Goal: Information Seeking & Learning: Learn about a topic

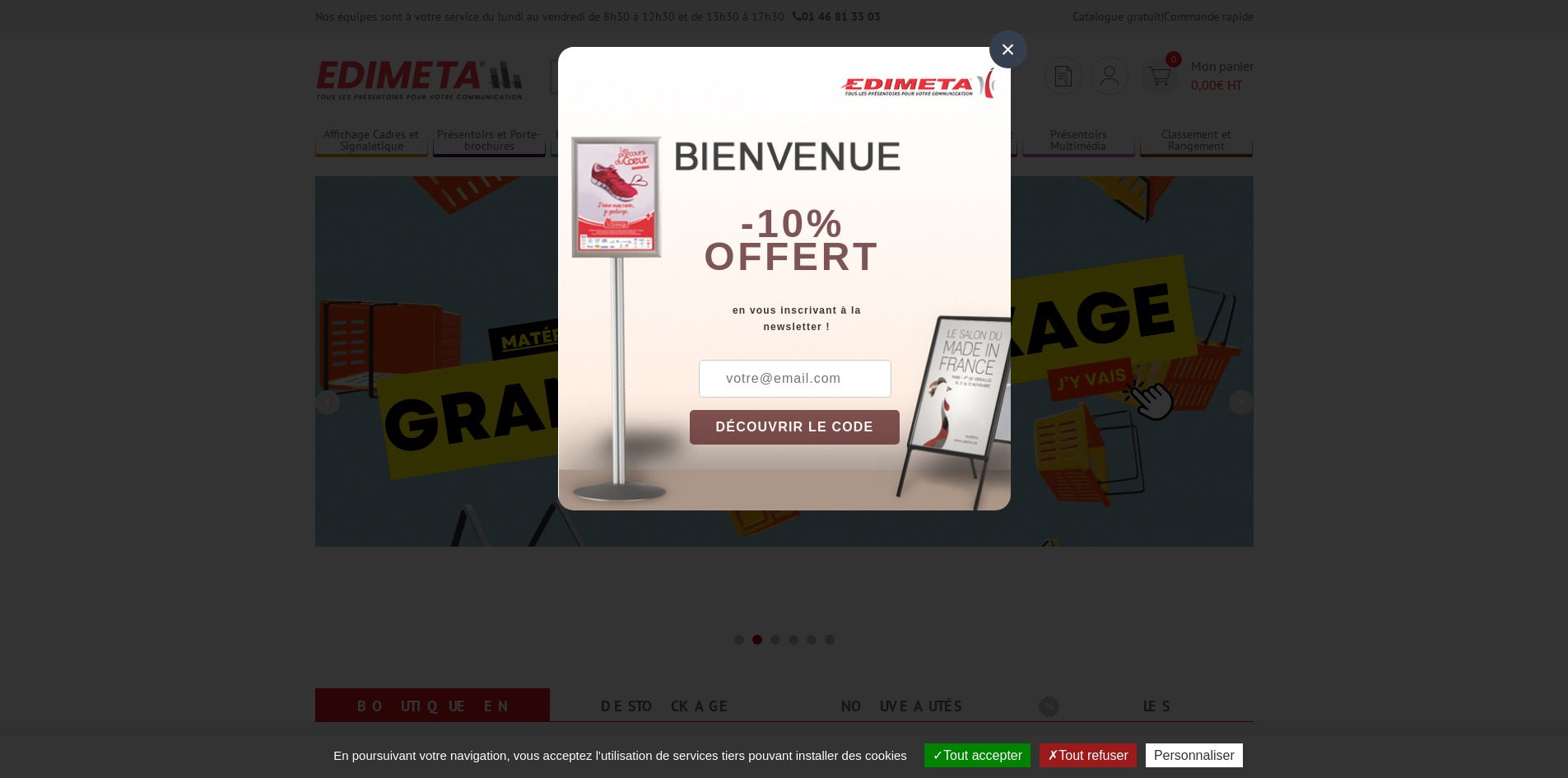
click at [1004, 51] on div "×" at bounding box center [1008, 49] width 37 height 37
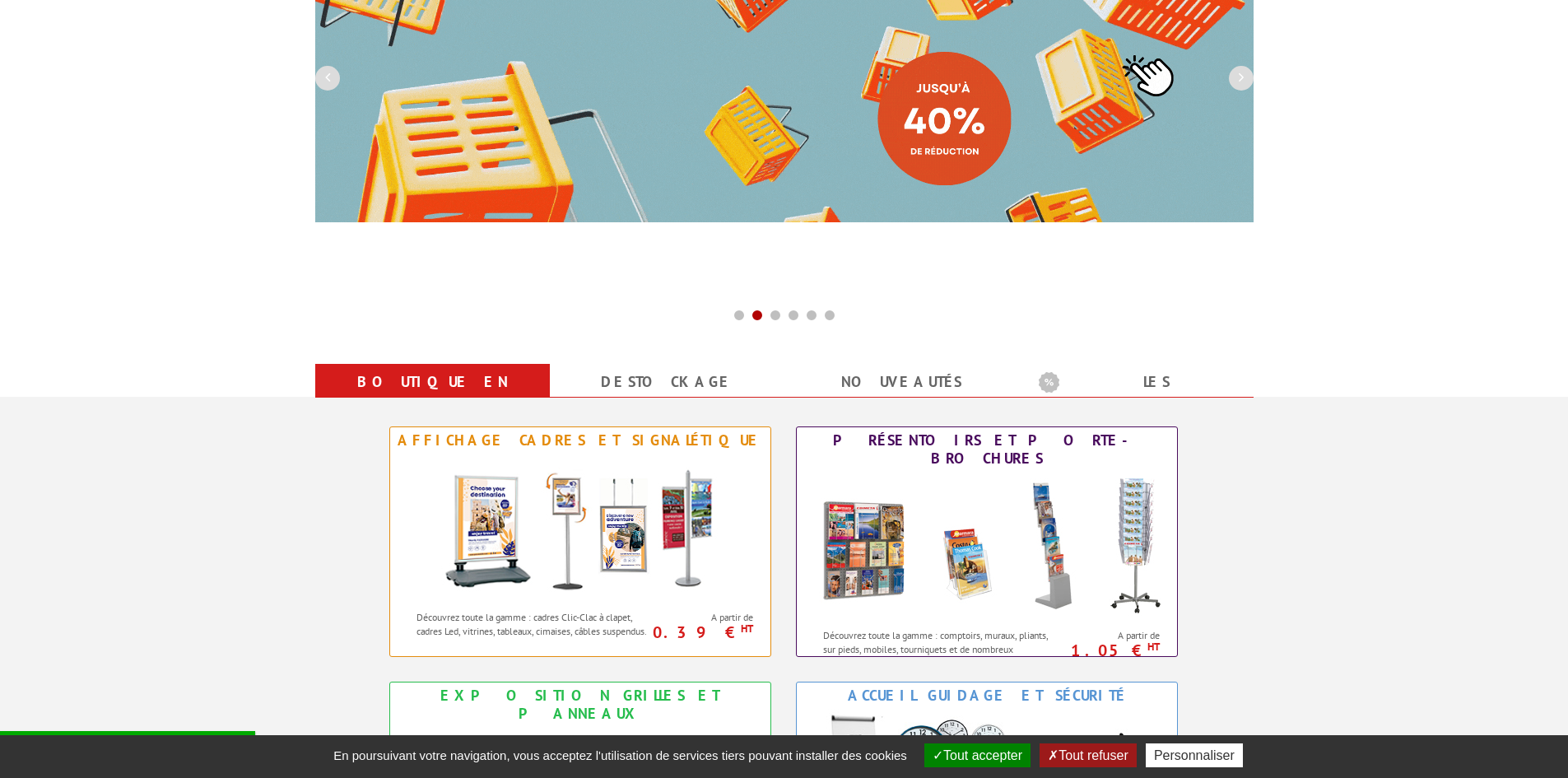
scroll to position [329, 0]
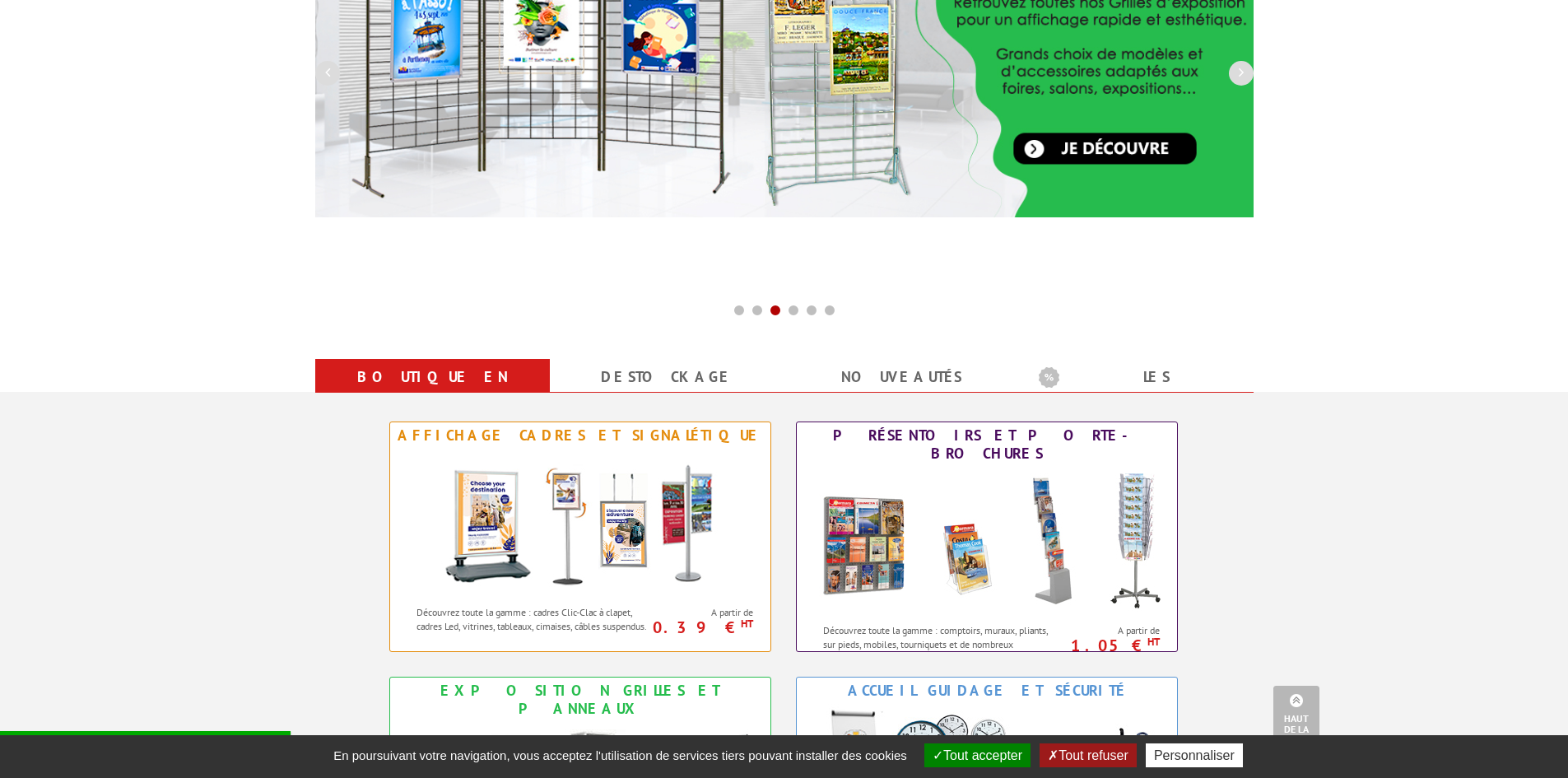
click at [990, 763] on button "Tout accepter" at bounding box center [978, 755] width 106 height 24
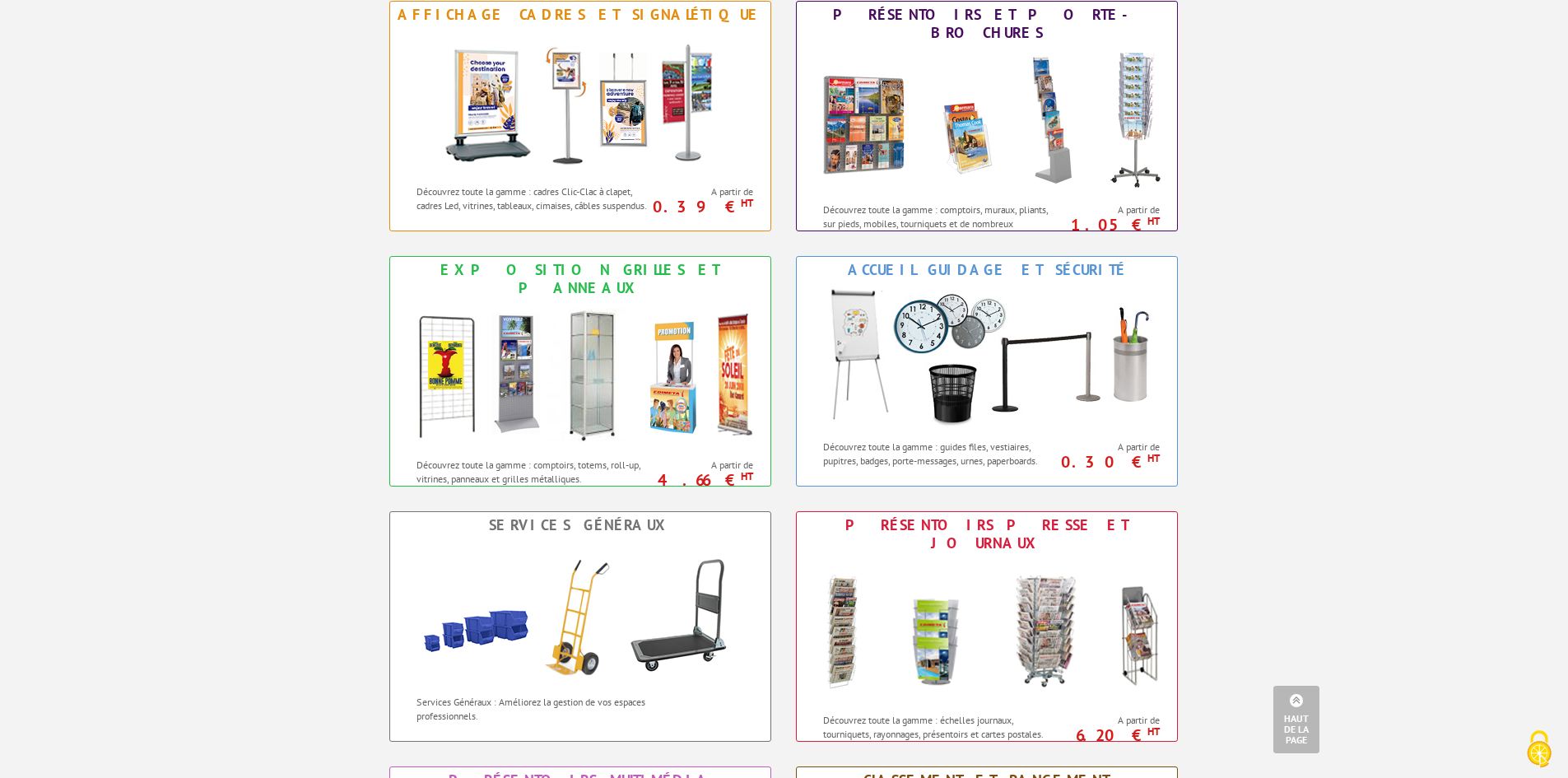
scroll to position [577, 0]
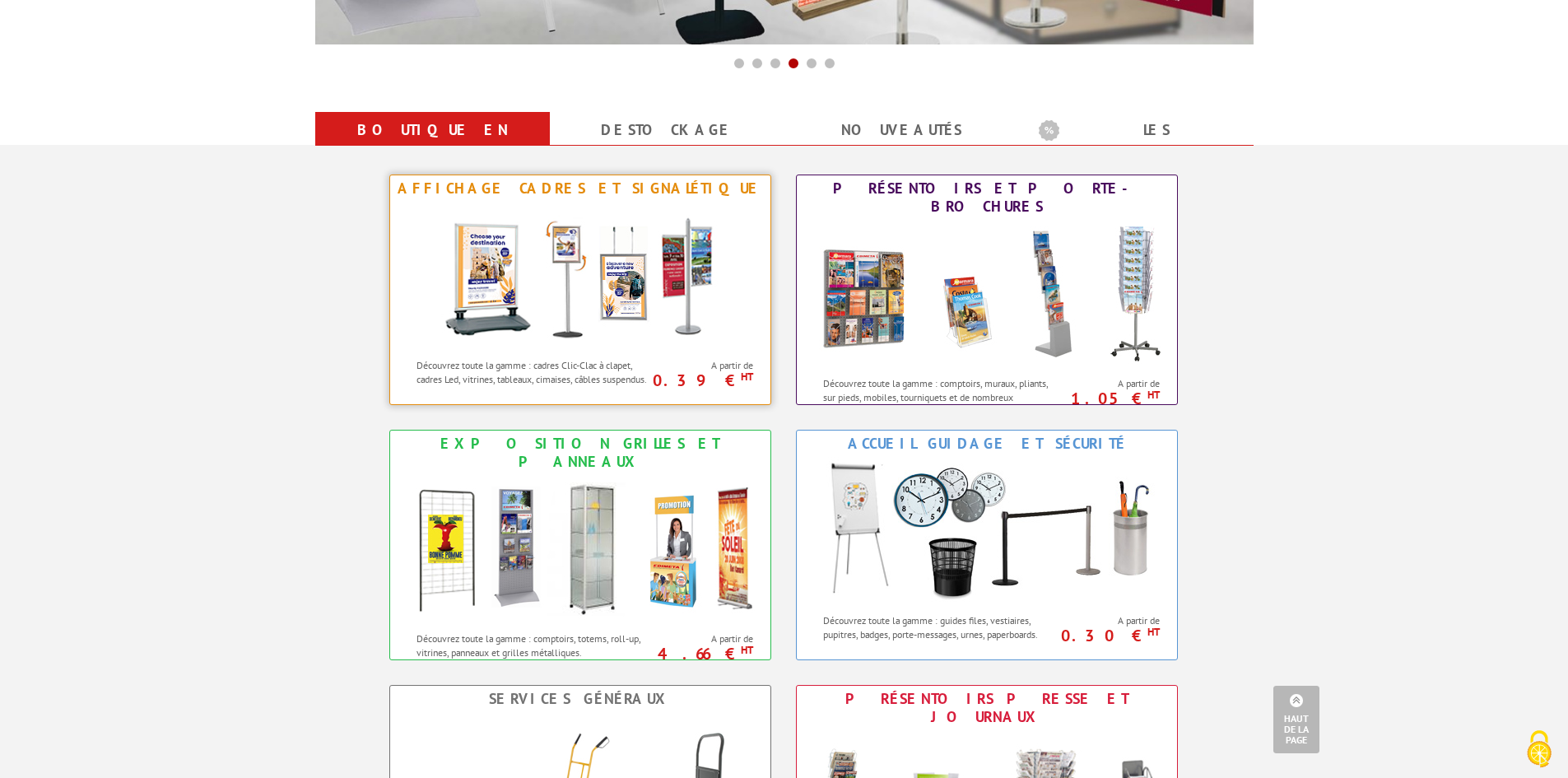
click at [579, 250] on img at bounding box center [579, 276] width 305 height 148
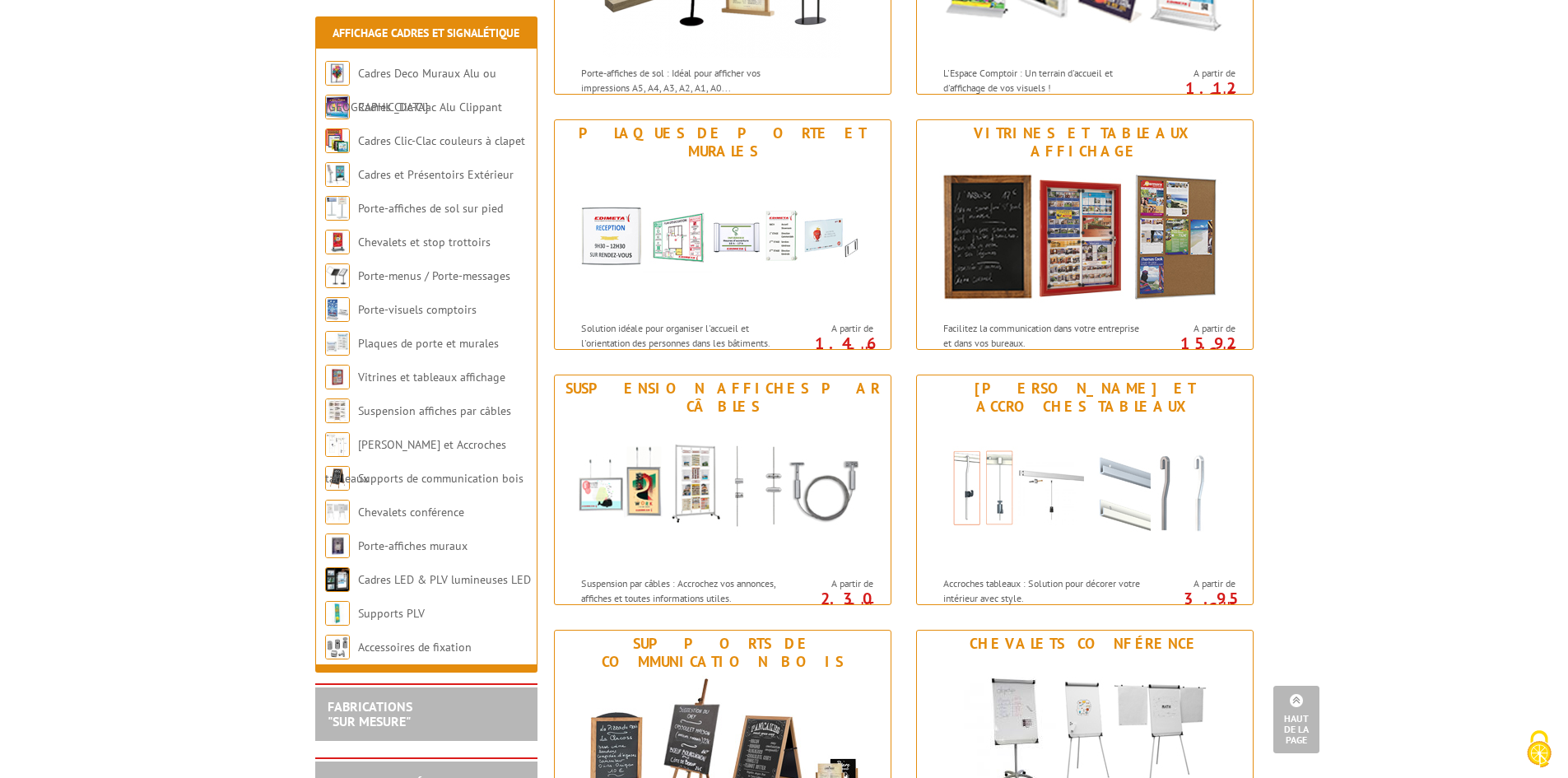
scroll to position [1236, 0]
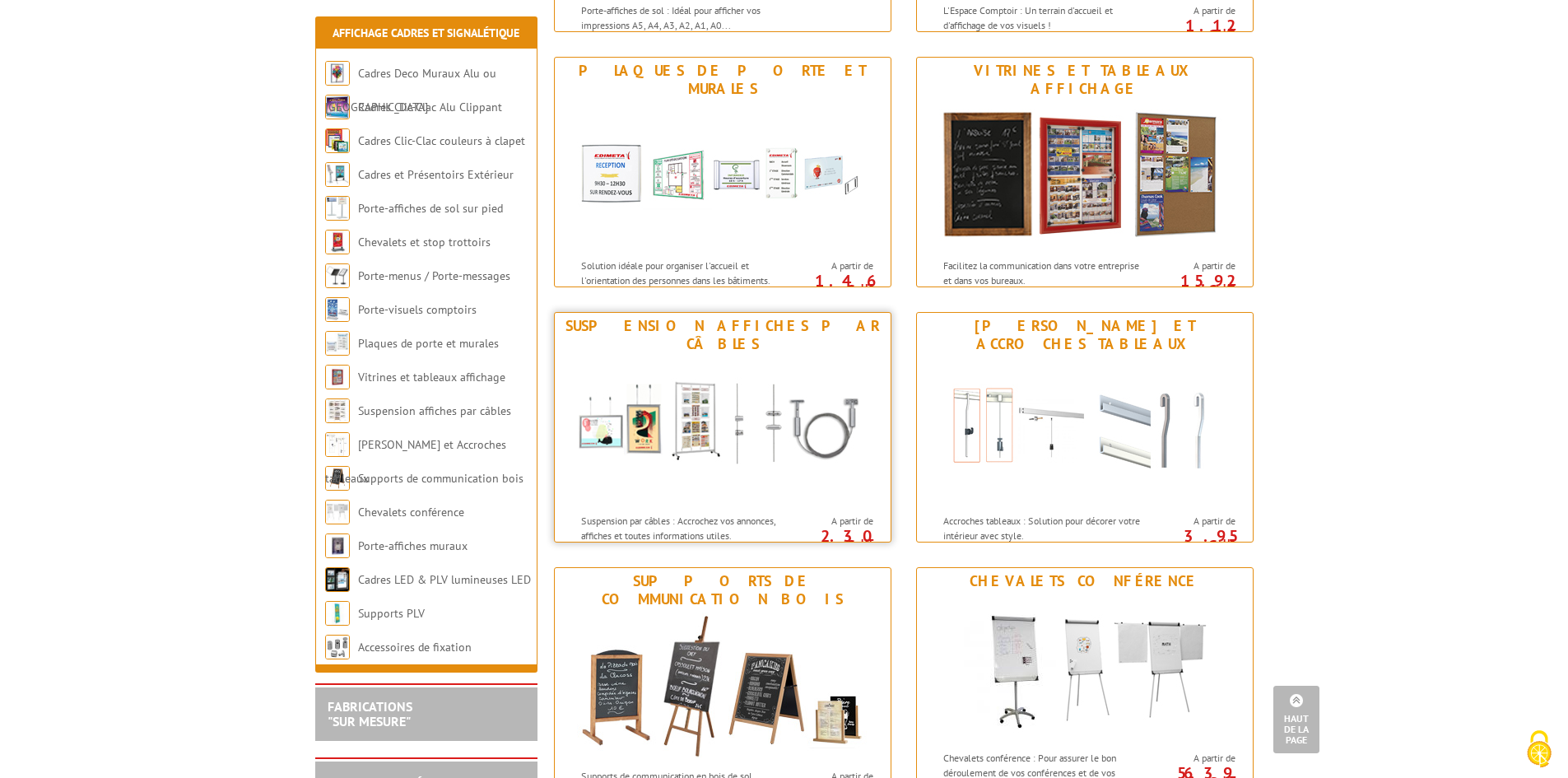
click at [669, 402] on img at bounding box center [722, 431] width 305 height 148
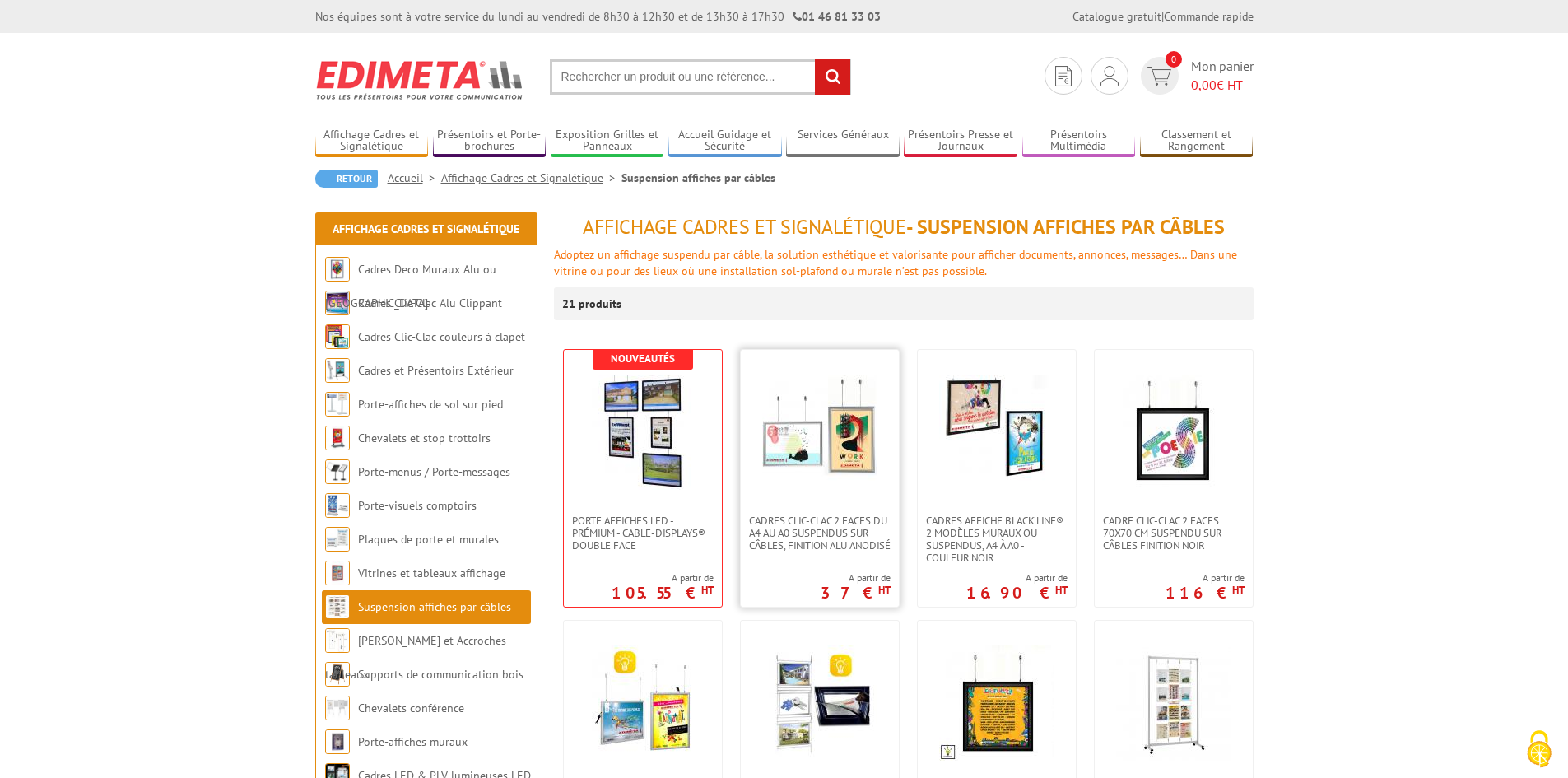
click at [831, 433] on img at bounding box center [819, 432] width 115 height 115
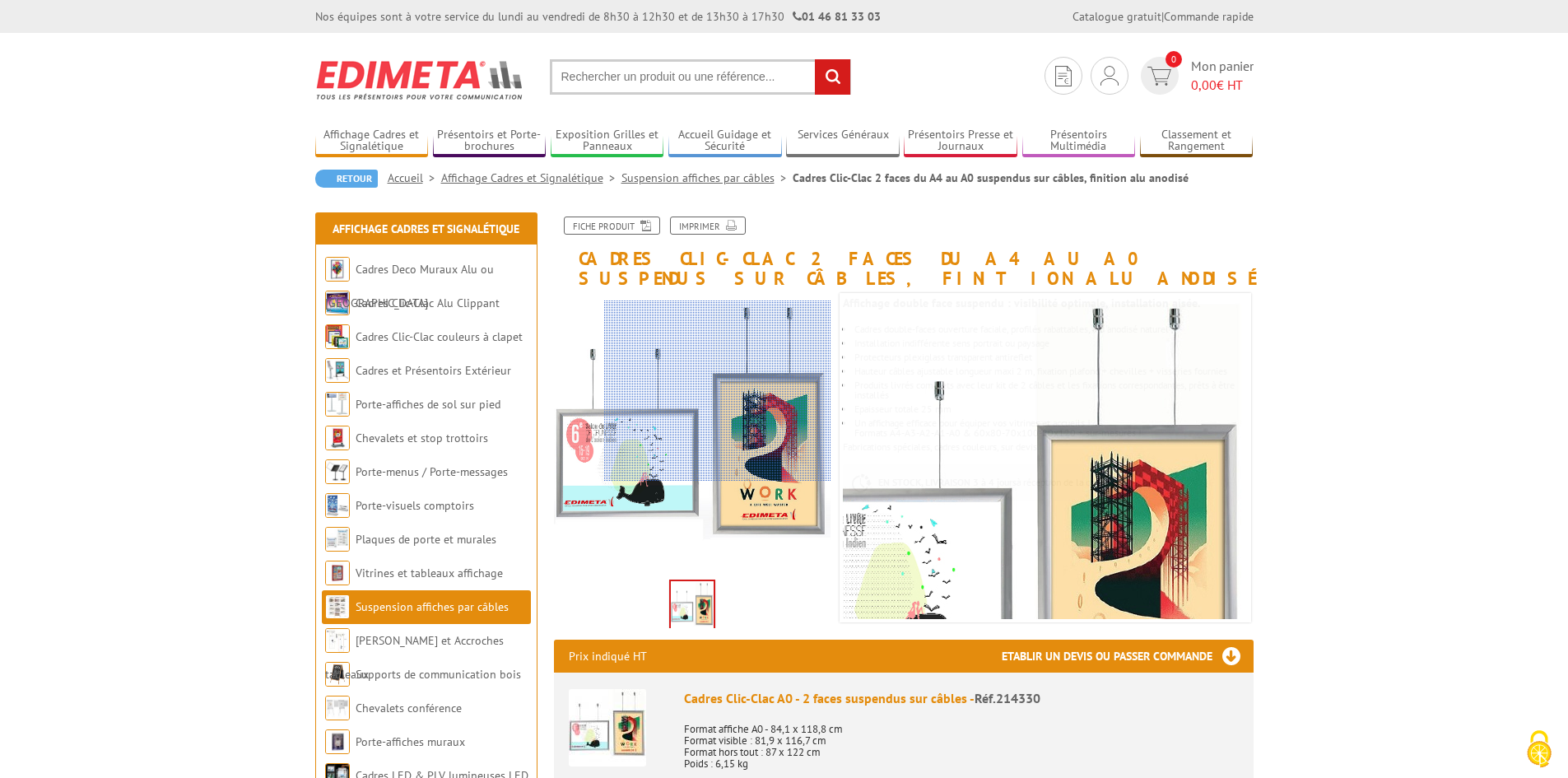
click at [772, 391] on div at bounding box center [717, 391] width 227 height 181
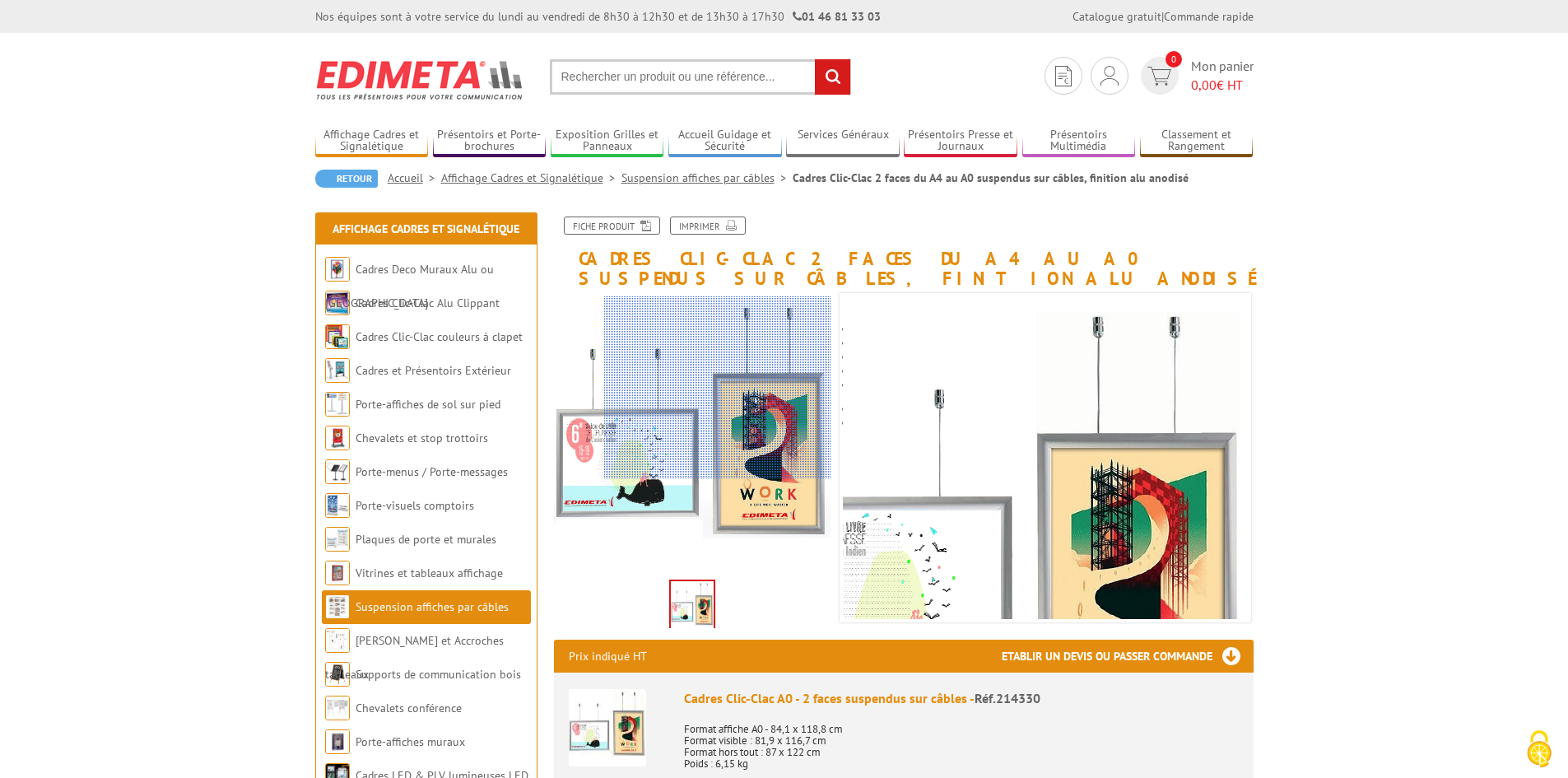
click at [780, 335] on div at bounding box center [717, 388] width 227 height 181
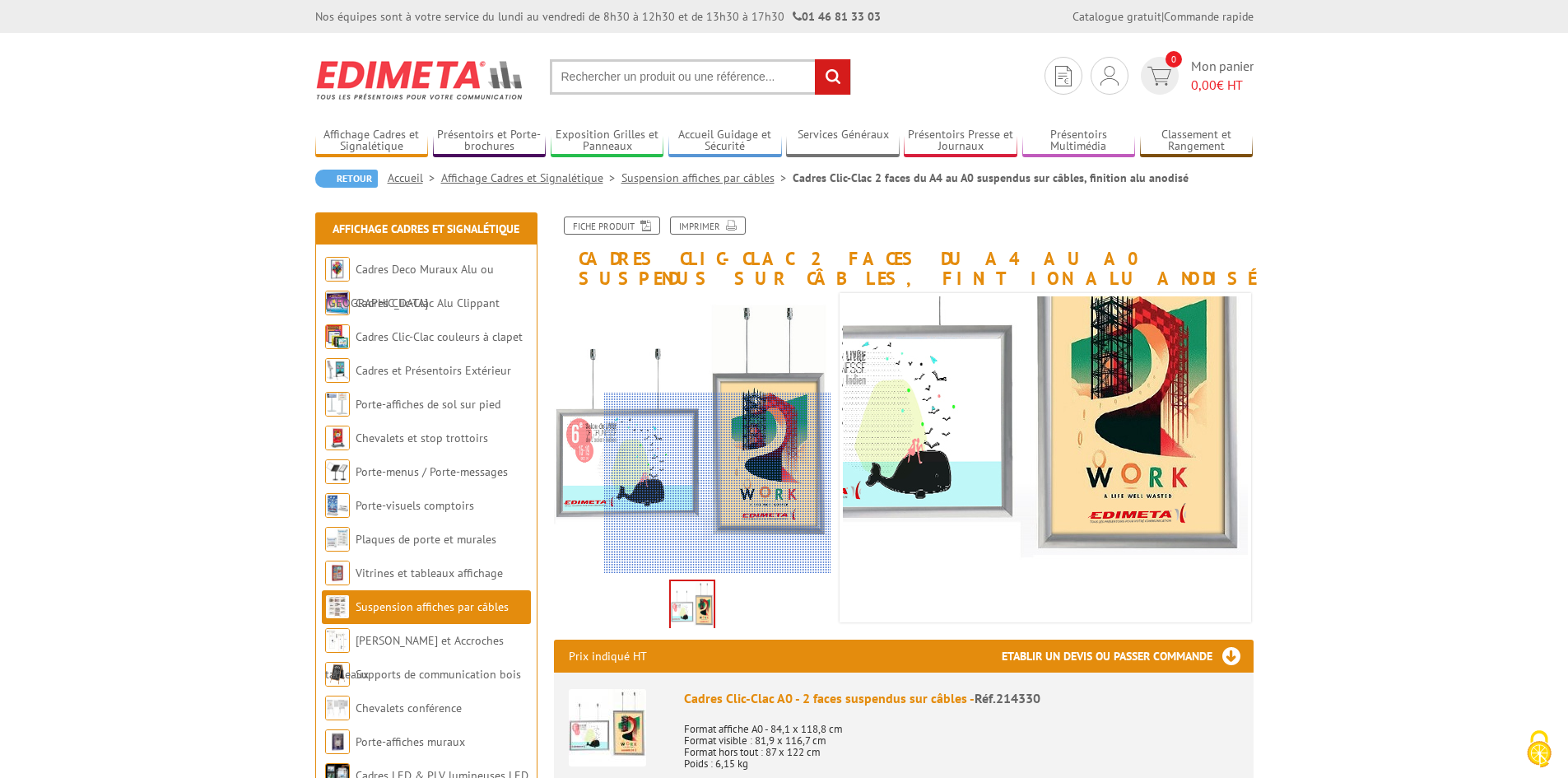
click at [783, 495] on div at bounding box center [717, 483] width 227 height 181
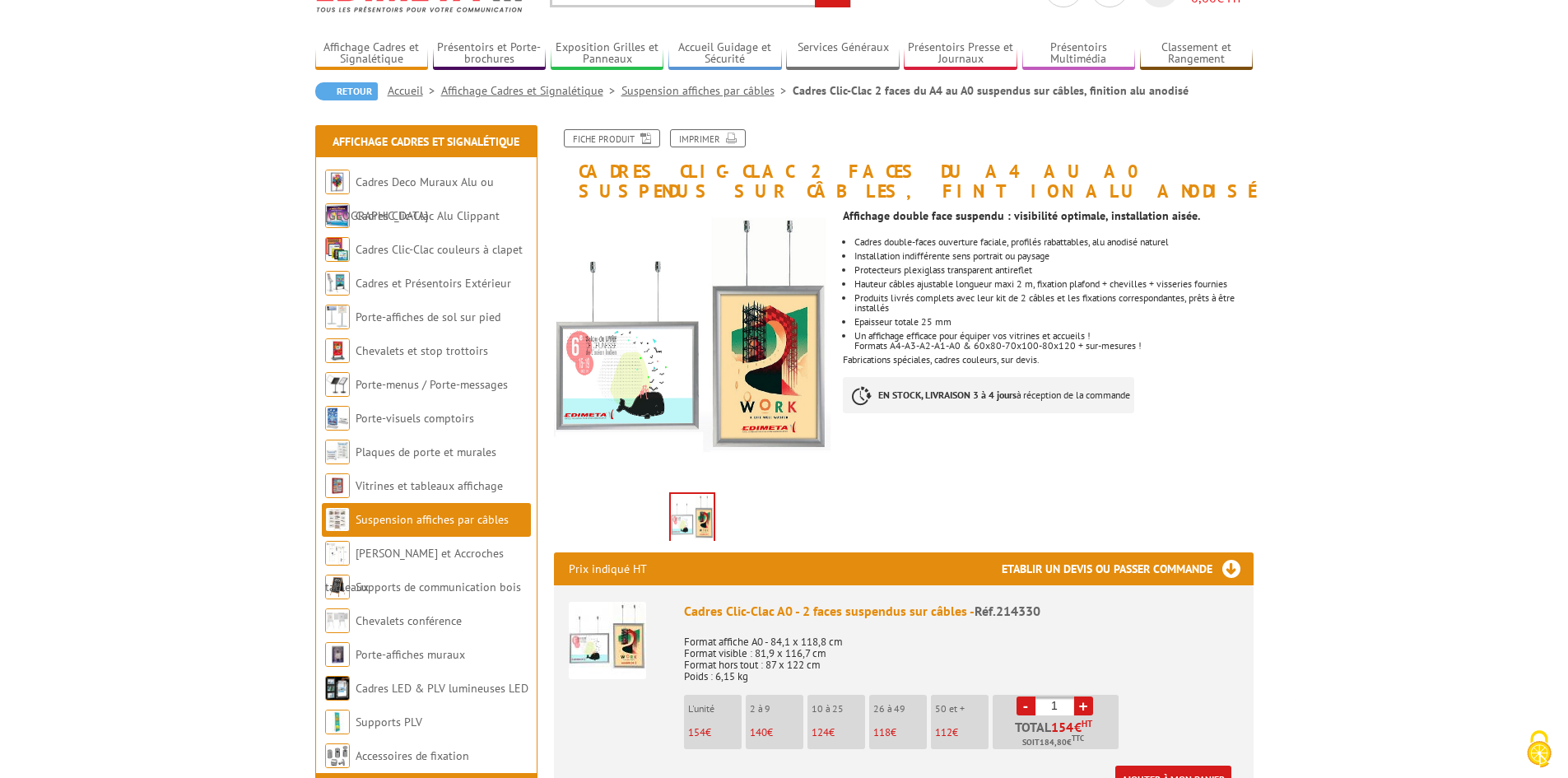
scroll to position [83, 0]
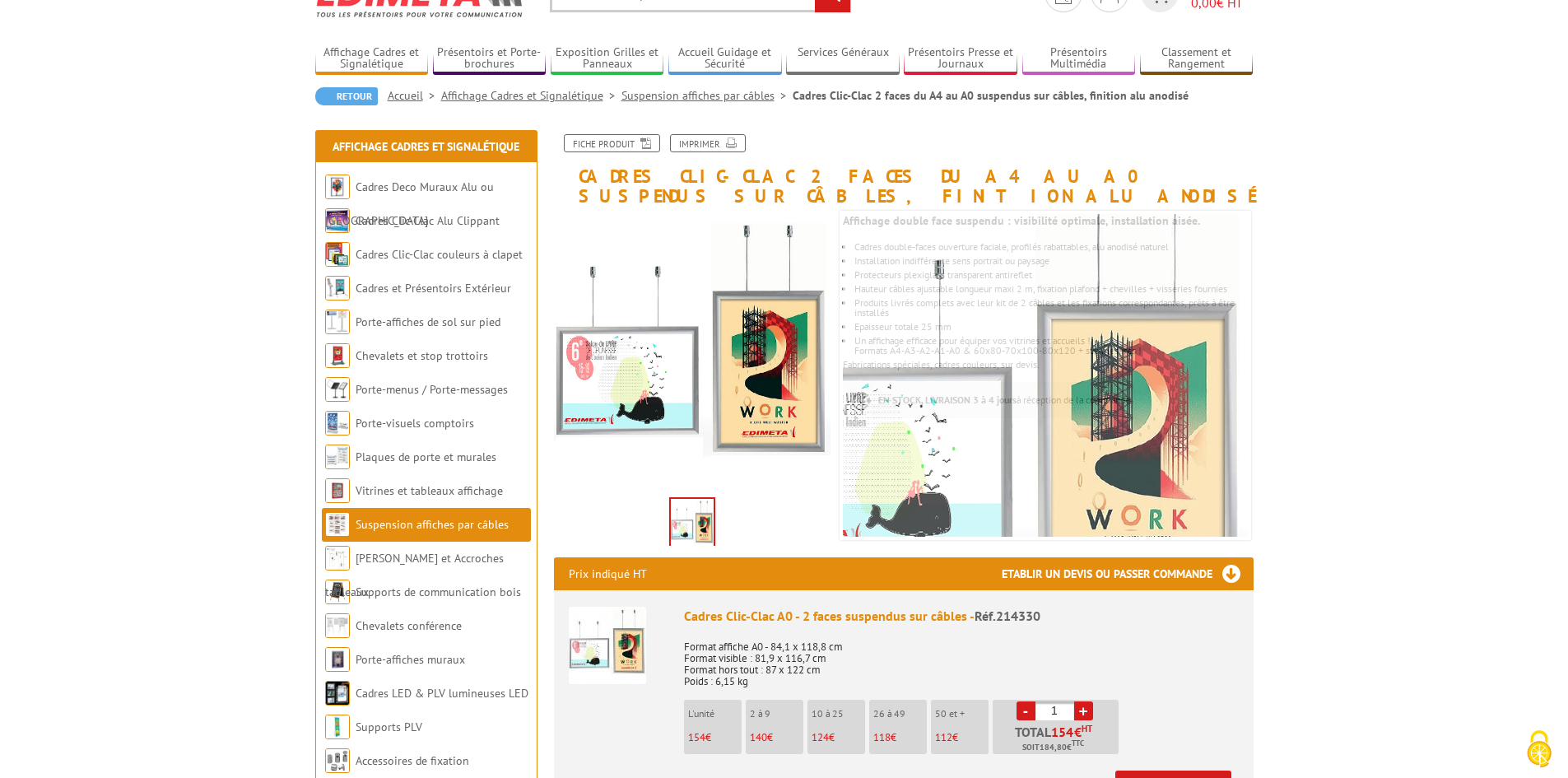
click at [607, 633] on img at bounding box center [607, 645] width 78 height 78
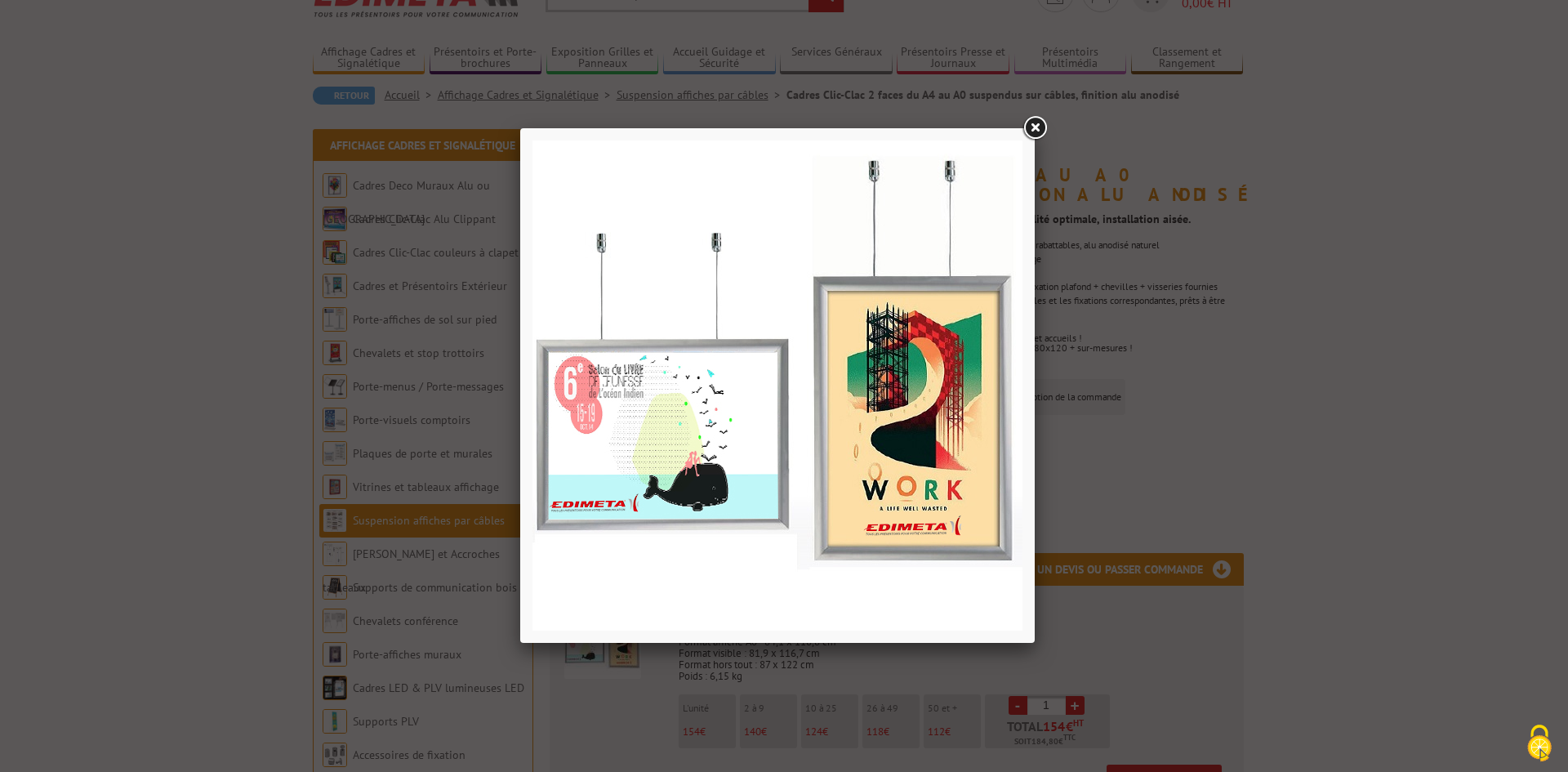
click at [1033, 129] on link at bounding box center [1035, 128] width 29 height 29
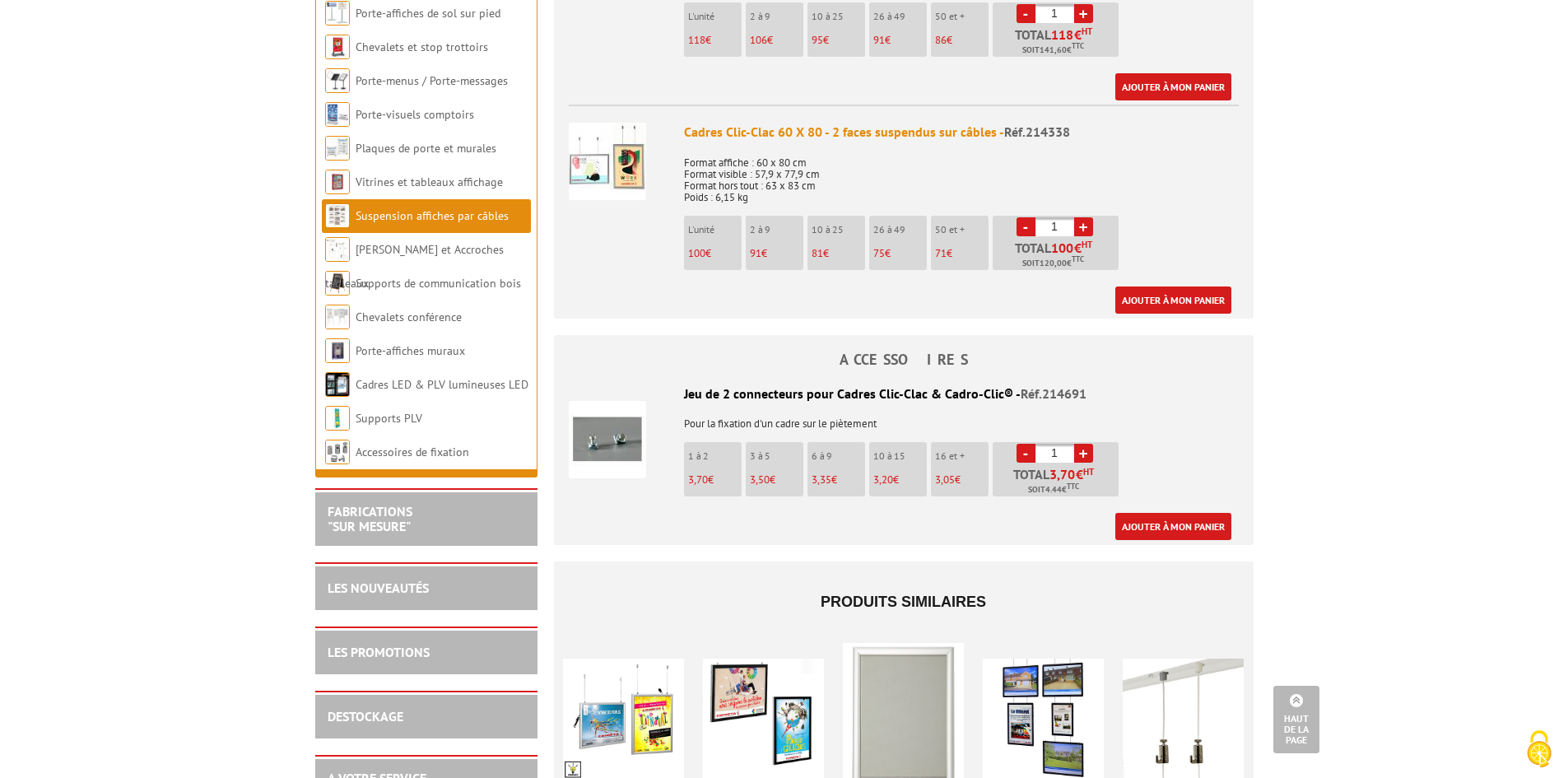
scroll to position [2388, 0]
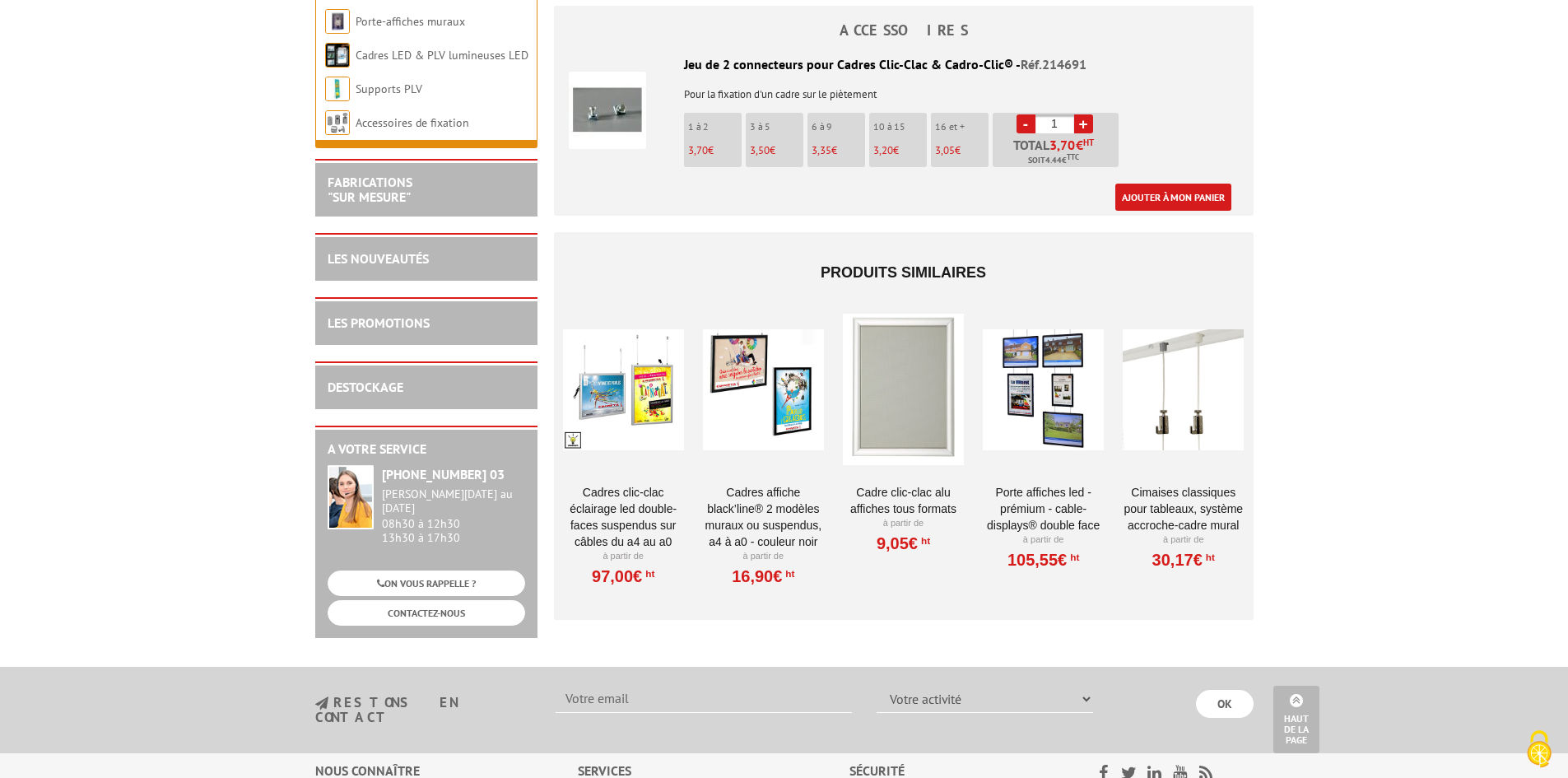
click at [671, 408] on div at bounding box center [623, 389] width 121 height 165
click at [1178, 422] on div at bounding box center [1183, 389] width 121 height 165
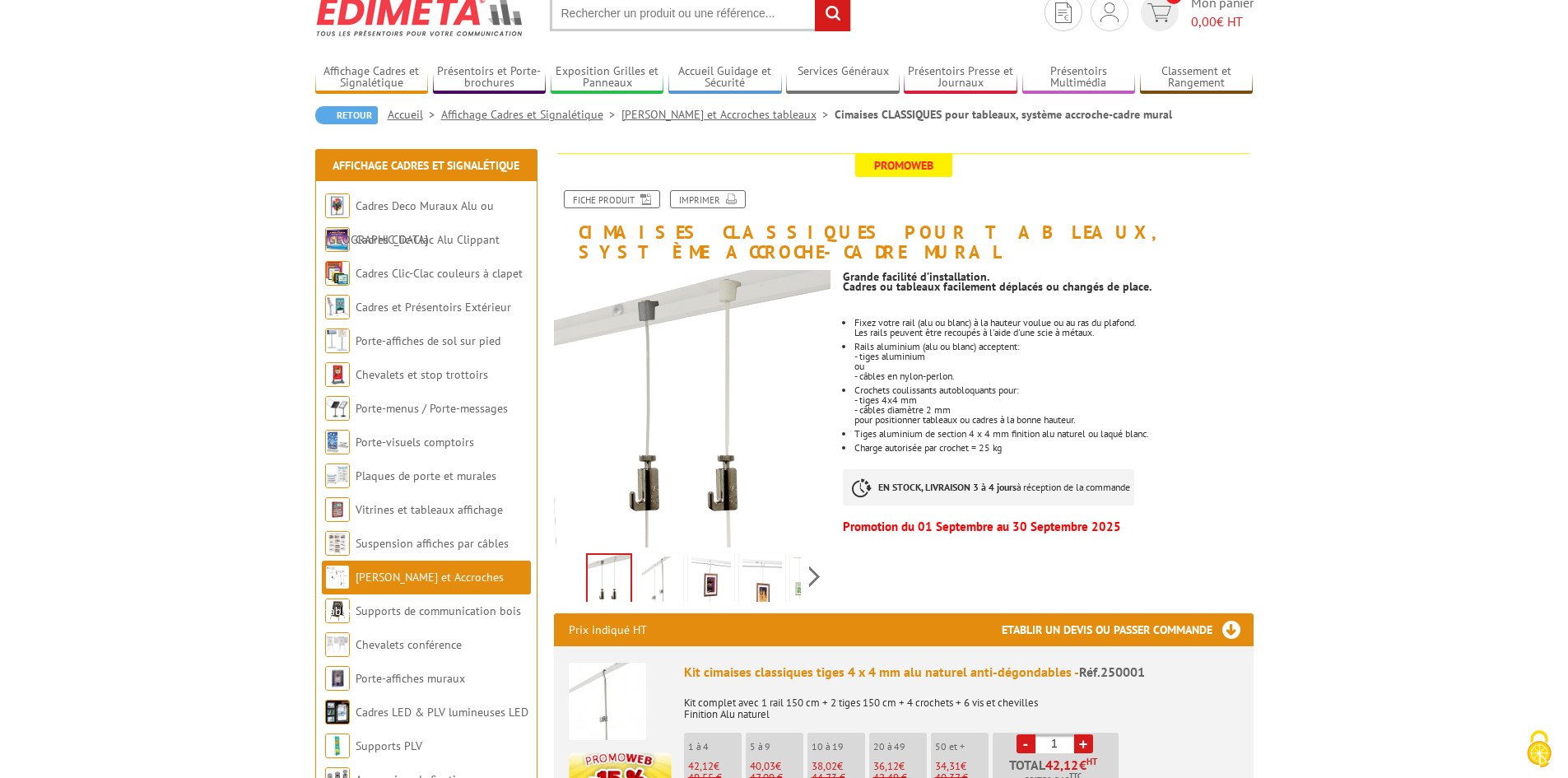
scroll to position [165, 0]
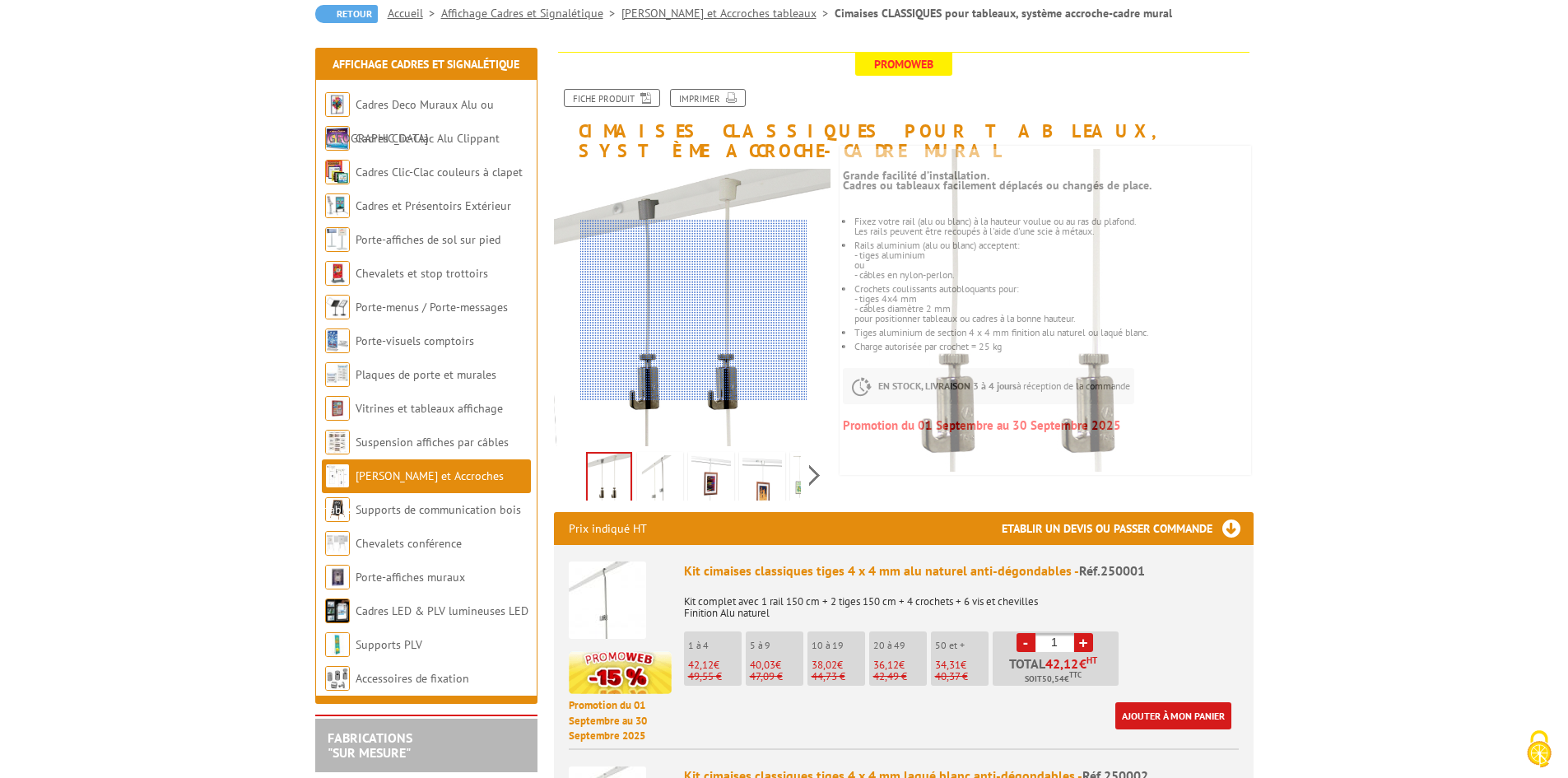
click at [694, 311] on div at bounding box center [694, 311] width 227 height 181
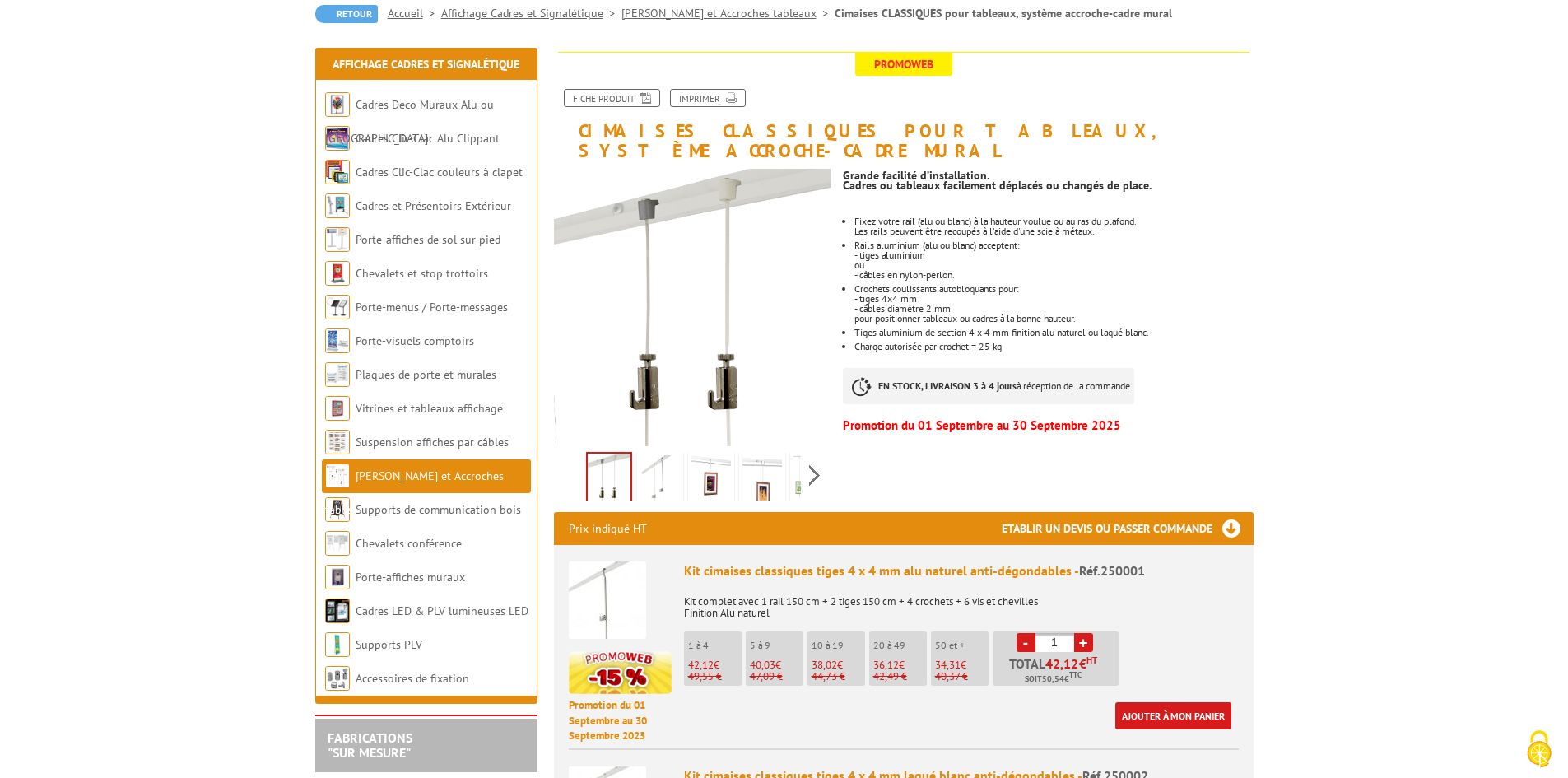
click at [702, 462] on img at bounding box center [711, 481] width 39 height 51
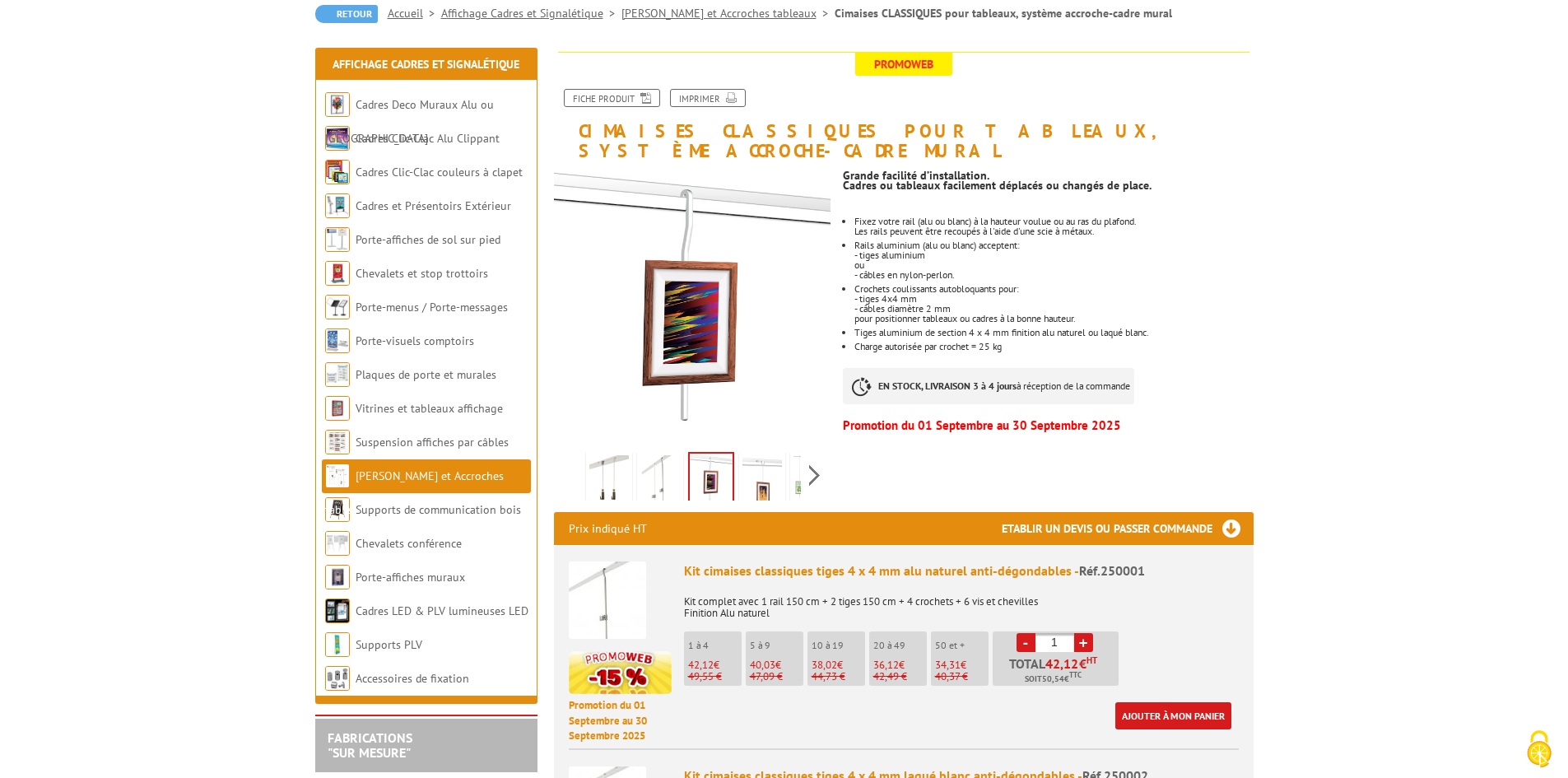
click at [767, 457] on img at bounding box center [762, 481] width 39 height 51
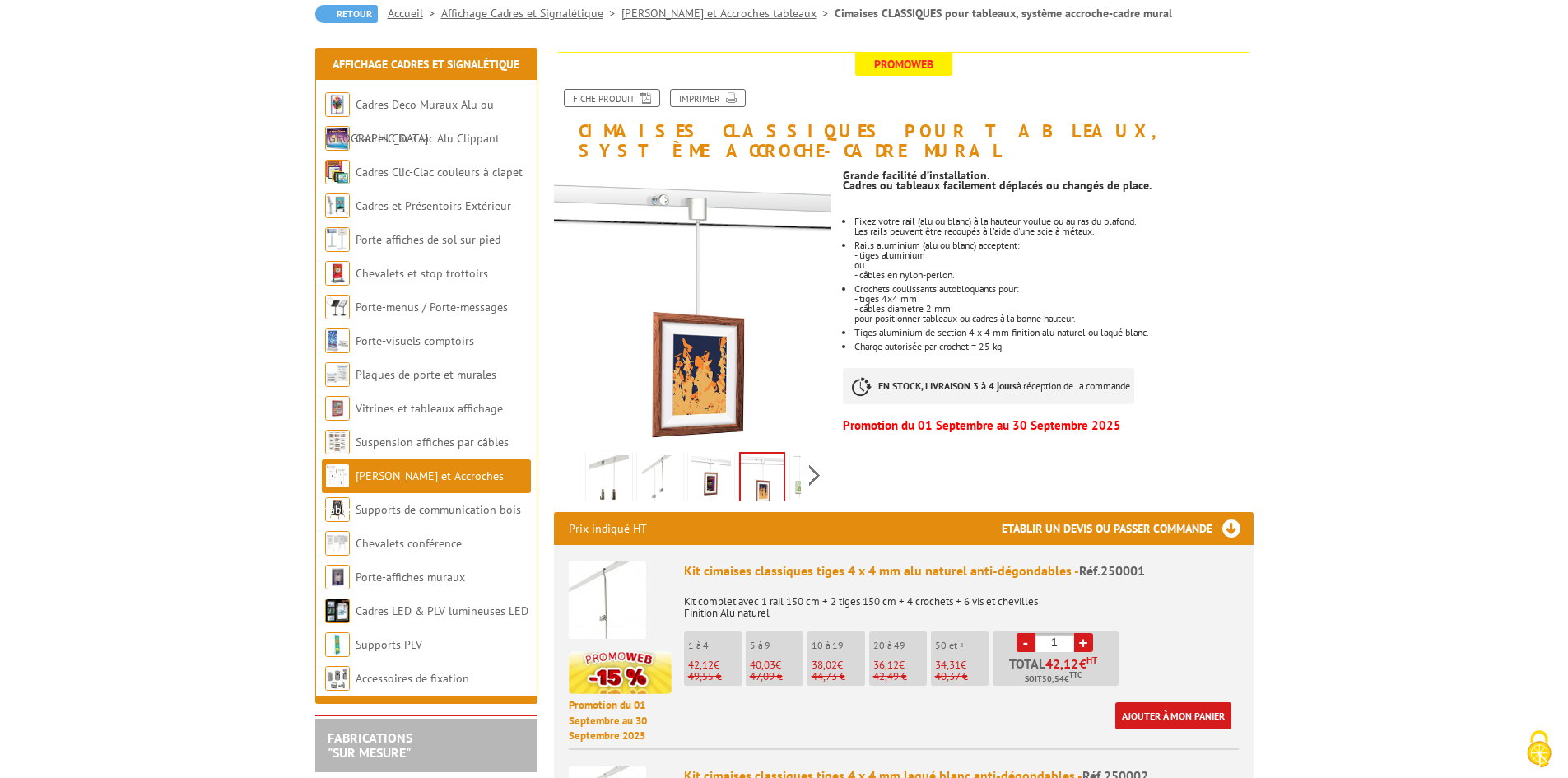
click at [660, 462] on img at bounding box center [660, 481] width 39 height 51
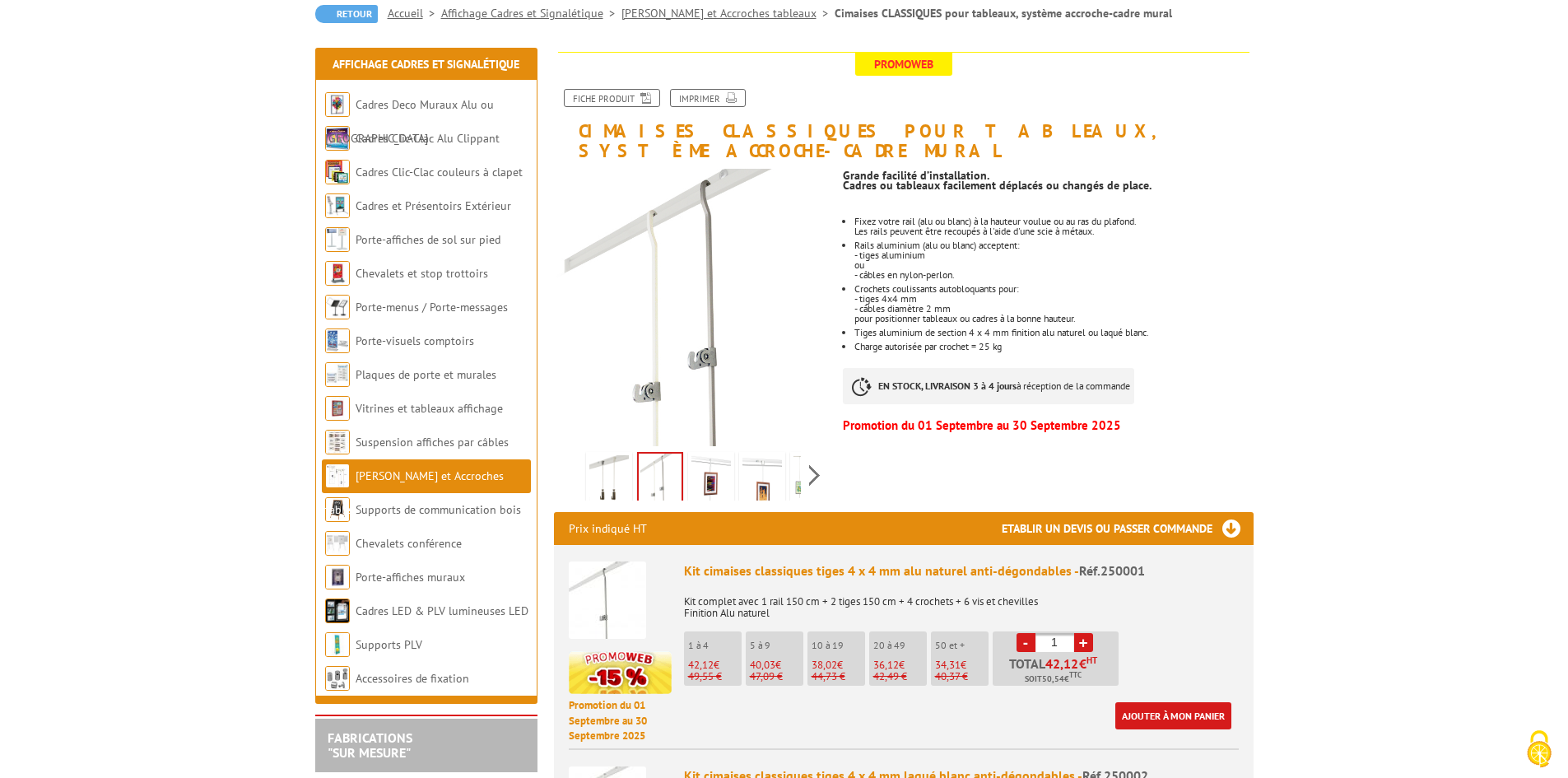
click at [591, 460] on img at bounding box center [609, 481] width 39 height 51
